Goal: Navigation & Orientation: Find specific page/section

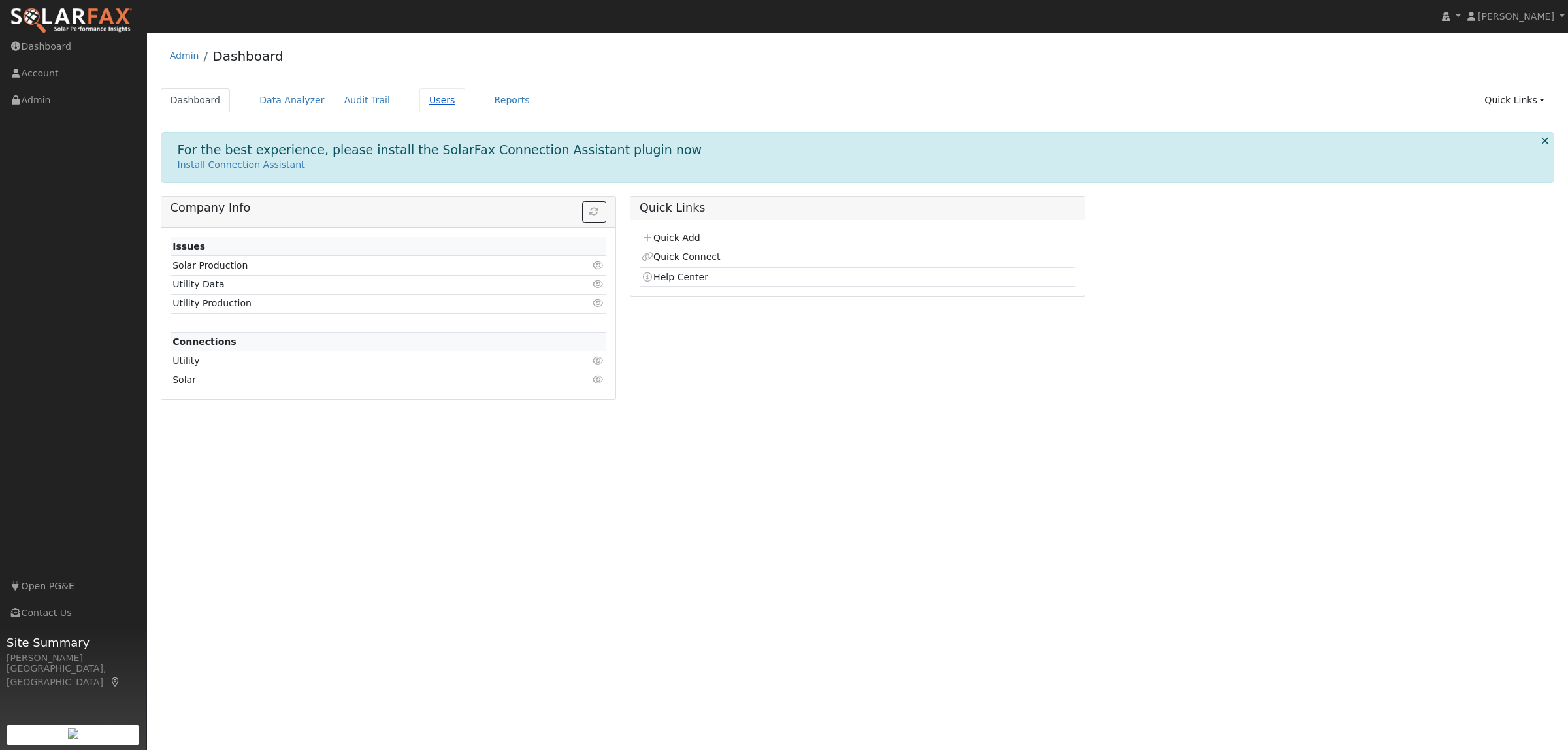
click at [419, 95] on link "Users" at bounding box center [442, 99] width 46 height 24
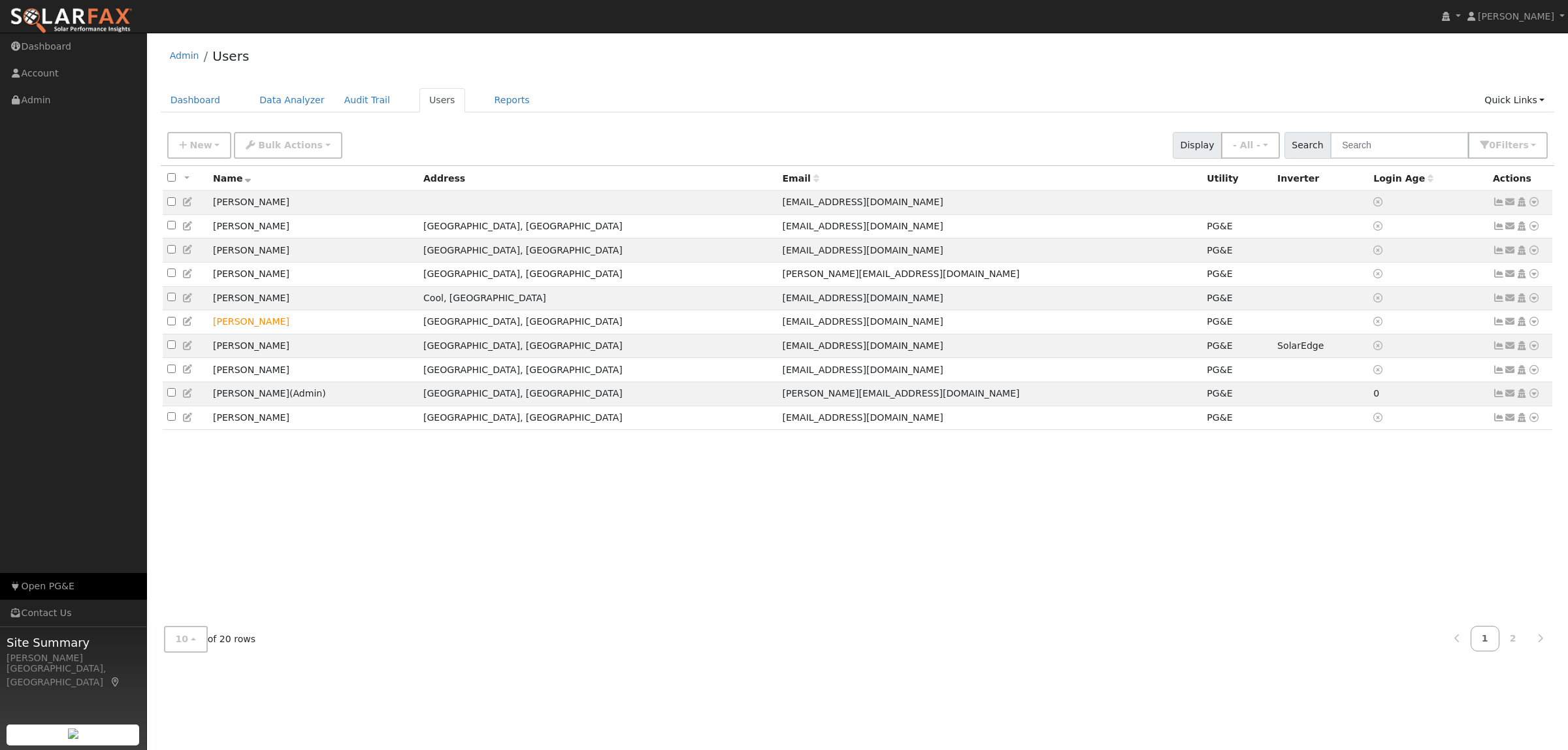
click at [40, 589] on link "Open PG&E" at bounding box center [73, 586] width 147 height 26
click at [507, 103] on link "Reports" at bounding box center [512, 99] width 55 height 24
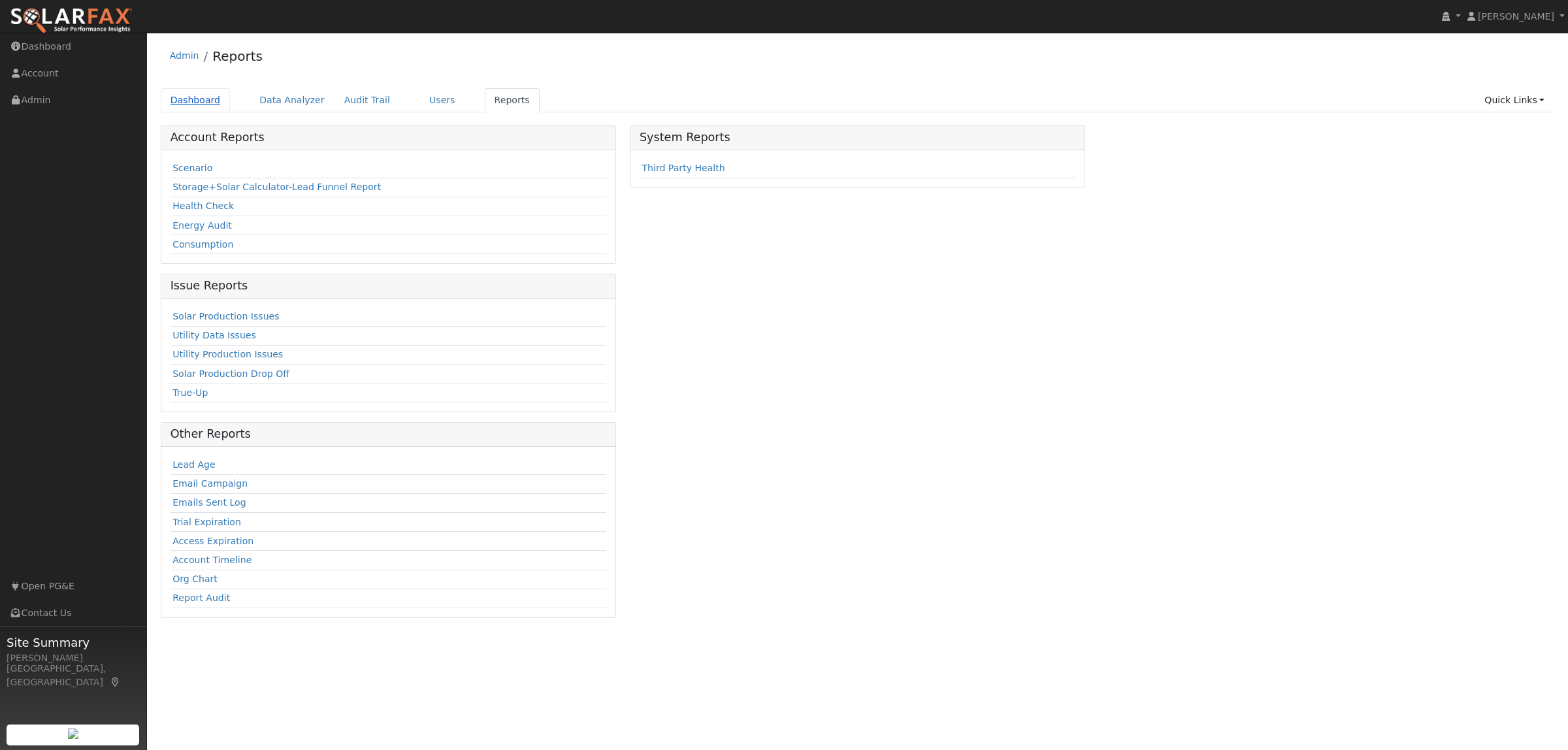
click at [190, 92] on link "Dashboard" at bounding box center [195, 99] width 69 height 24
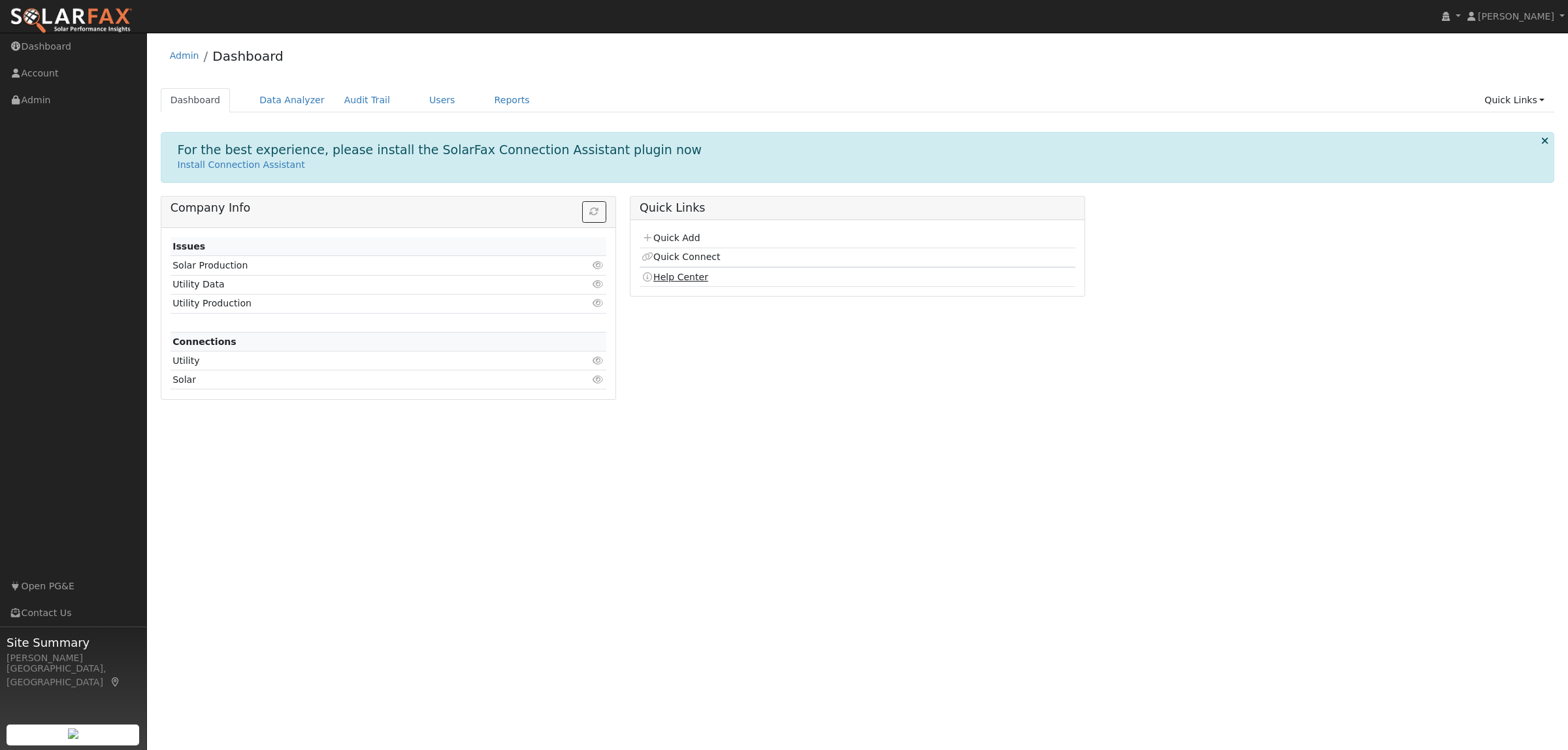
click at [661, 280] on link "Help Center" at bounding box center [675, 277] width 67 height 11
